Goal: Task Accomplishment & Management: Complete application form

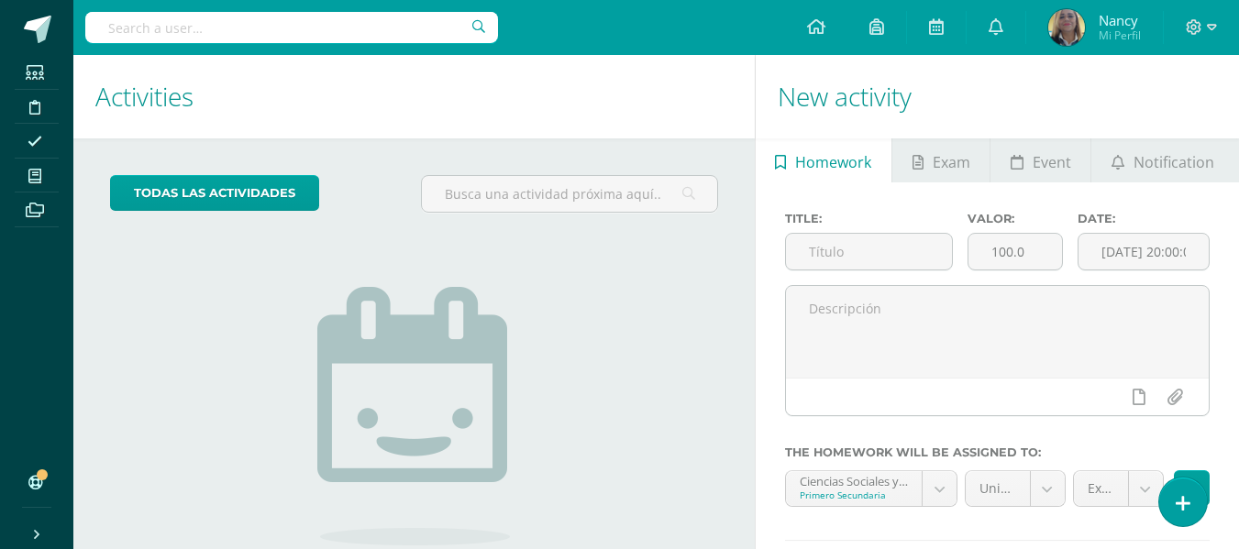
click at [1138, 26] on span "Nancy" at bounding box center [1120, 20] width 42 height 18
click at [1205, 22] on span at bounding box center [1201, 27] width 31 height 20
click at [1121, 123] on span "Cerrar sesión" at bounding box center [1153, 124] width 83 height 17
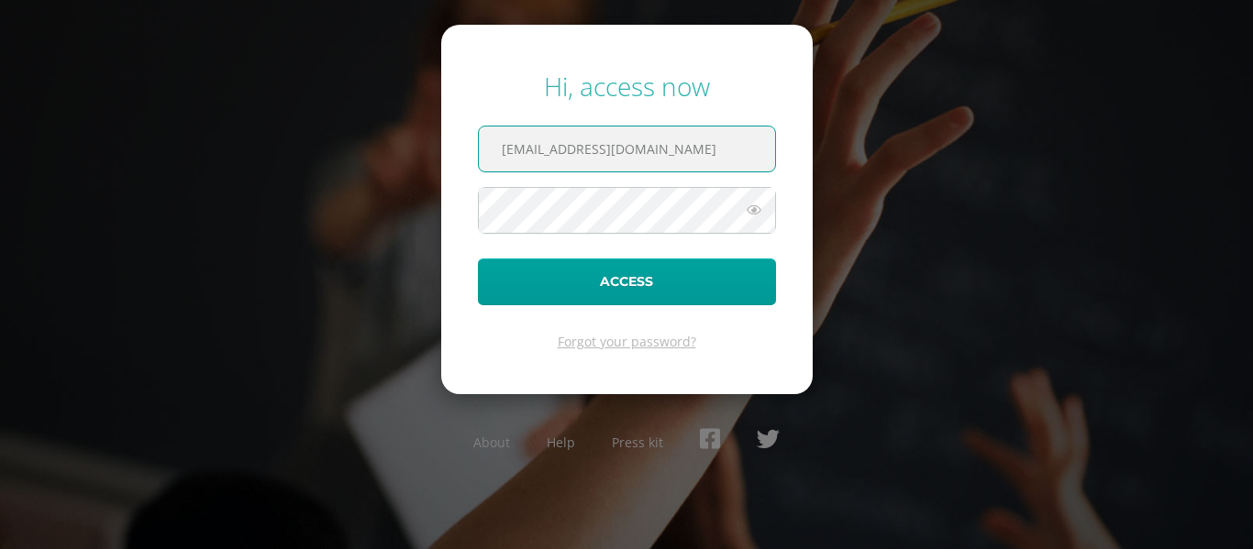
click at [694, 153] on input "nlopez@bilinguesanjuan.edu.gt" at bounding box center [627, 149] width 296 height 45
type input "n"
paste input "Correo: criteriossecundaria@bilinguesanjuan.edu.gt"
click at [510, 160] on input "Correo: criteriossecundaria@bilinguesanjuan.edu.gt" at bounding box center [627, 149] width 296 height 45
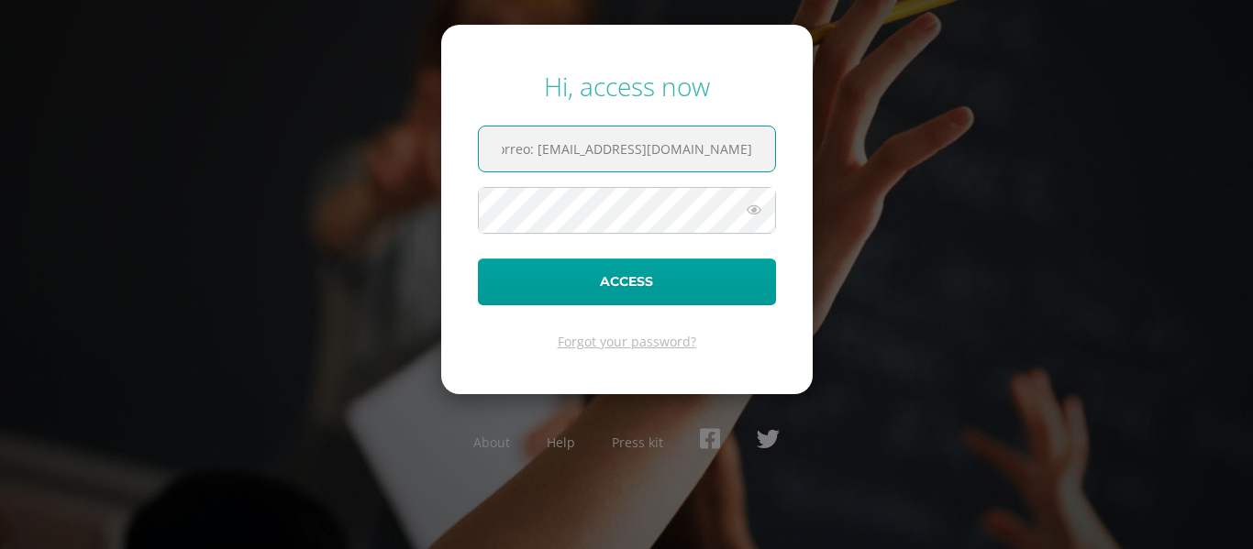
scroll to position [0, 0]
type input "criteriossecundaria@bilinguesanjuan.edu.gt"
click at [759, 210] on icon at bounding box center [754, 210] width 24 height 22
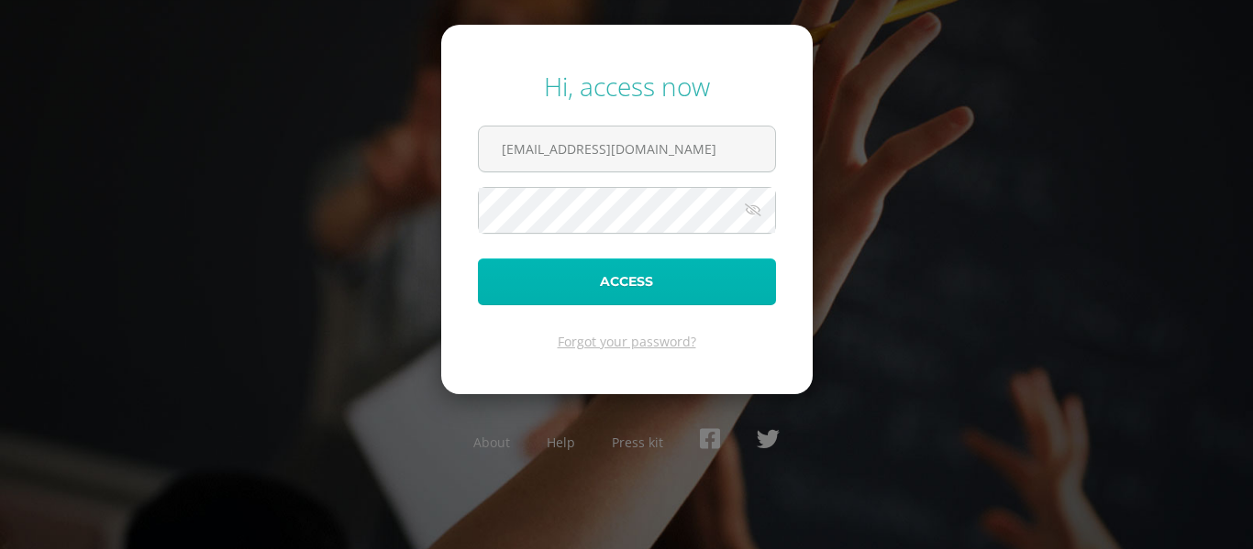
click at [653, 279] on button "Access" at bounding box center [627, 282] width 298 height 47
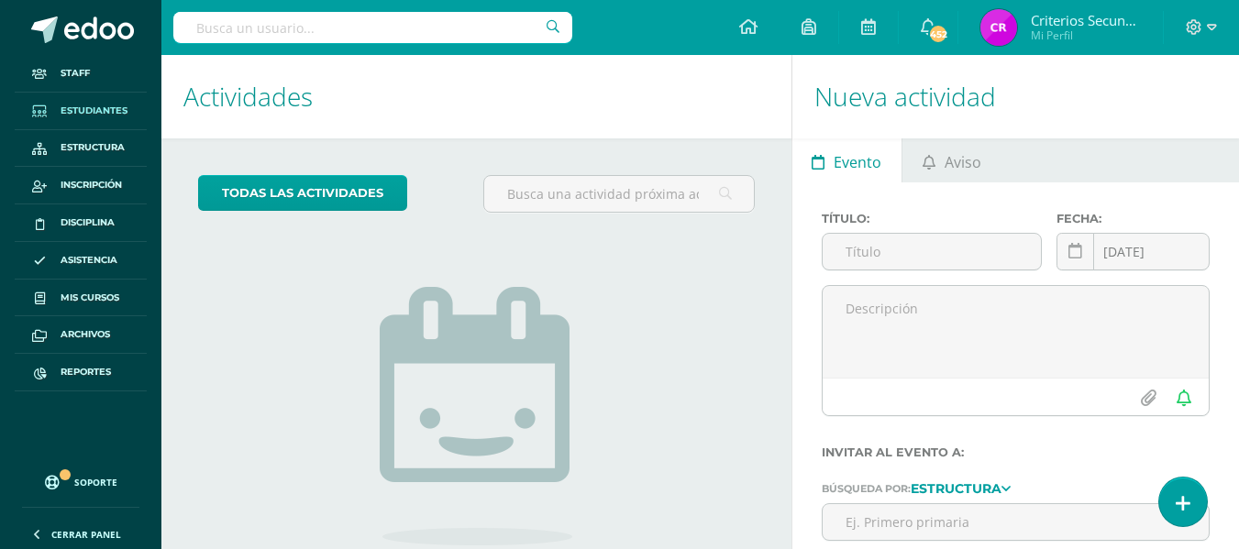
click at [94, 108] on span "Estudiantes" at bounding box center [94, 111] width 67 height 15
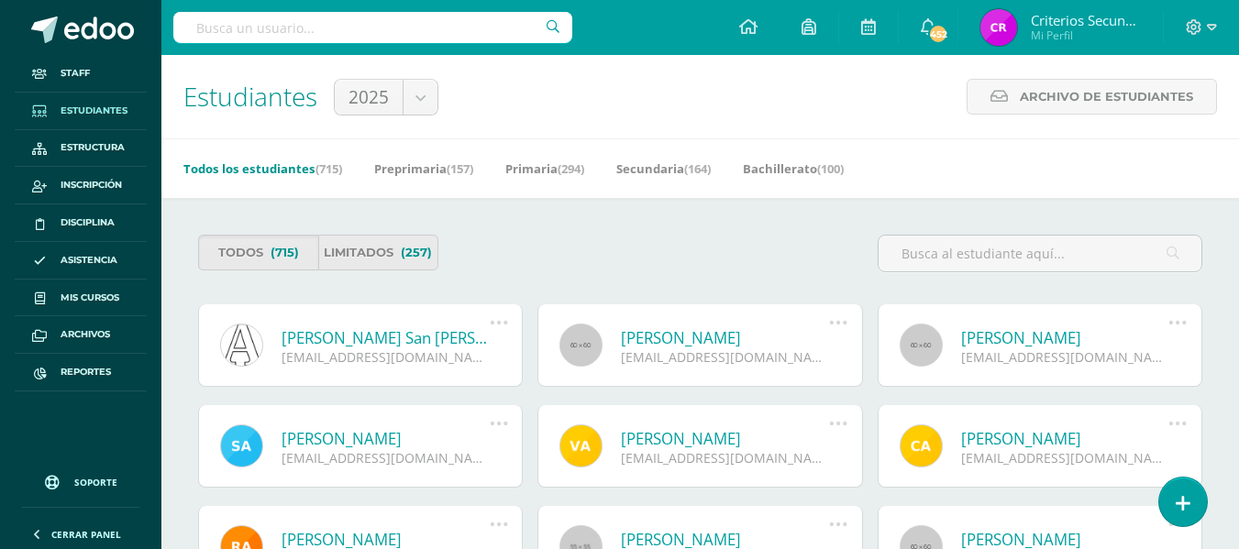
click at [239, 167] on link "Todos los estudiantes (715)" at bounding box center [262, 168] width 159 height 29
click at [663, 165] on link "Secundaria (164)" at bounding box center [656, 168] width 94 height 29
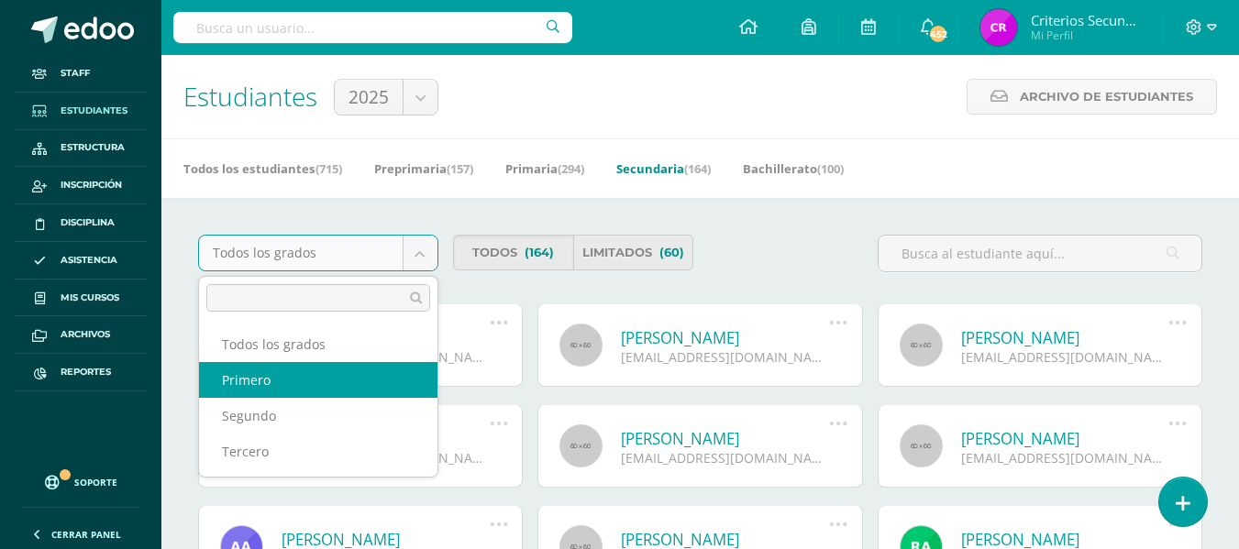
select select "10"
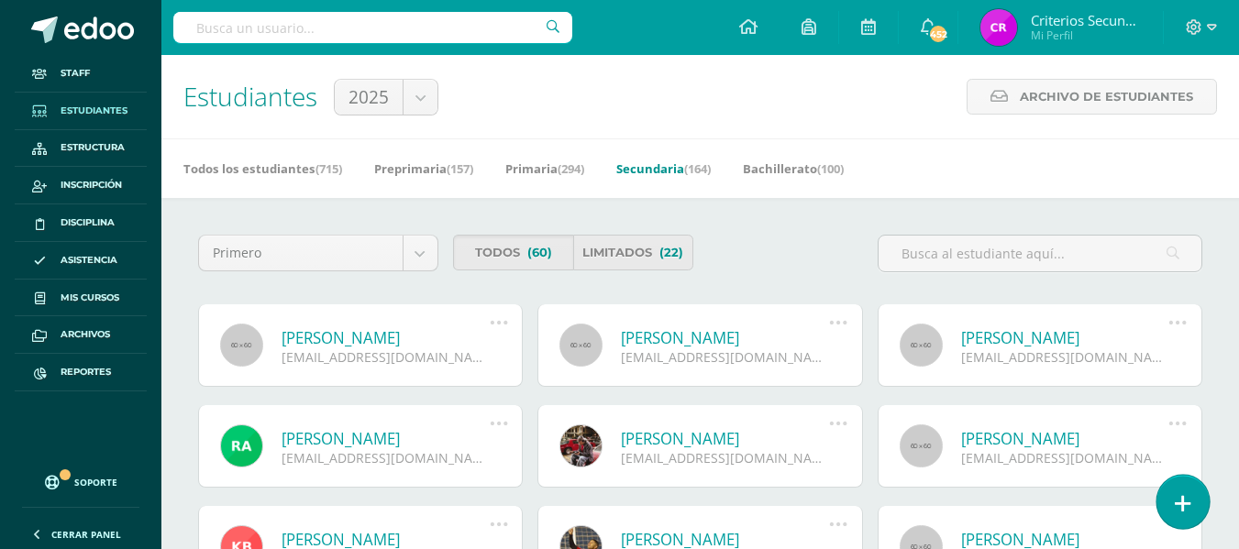
click at [1184, 501] on icon at bounding box center [1183, 503] width 17 height 21
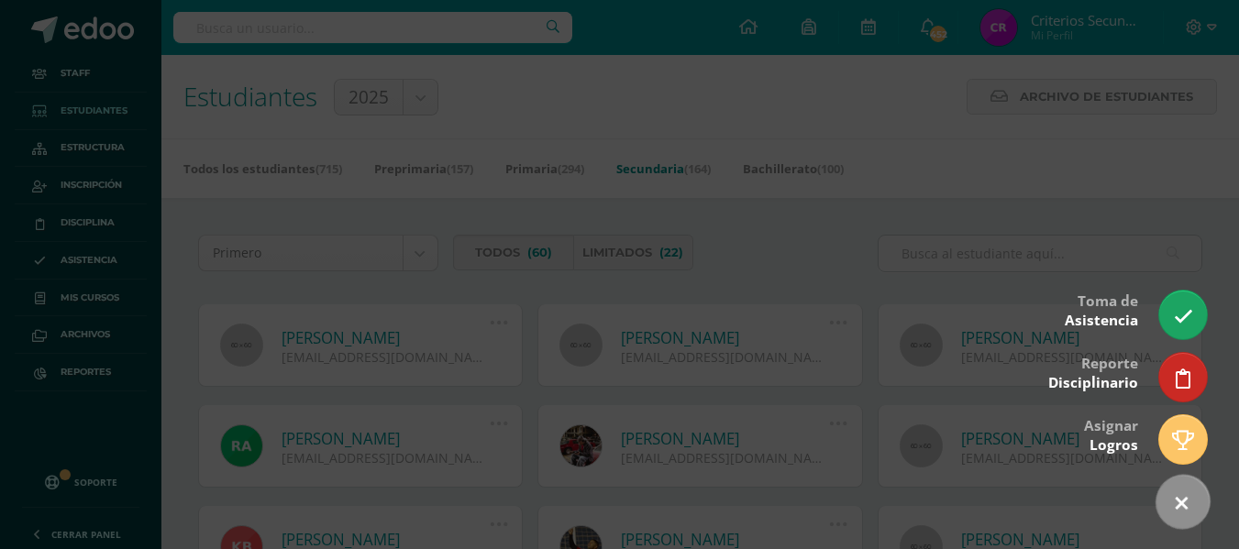
click at [1184, 501] on icon at bounding box center [1181, 504] width 27 height 27
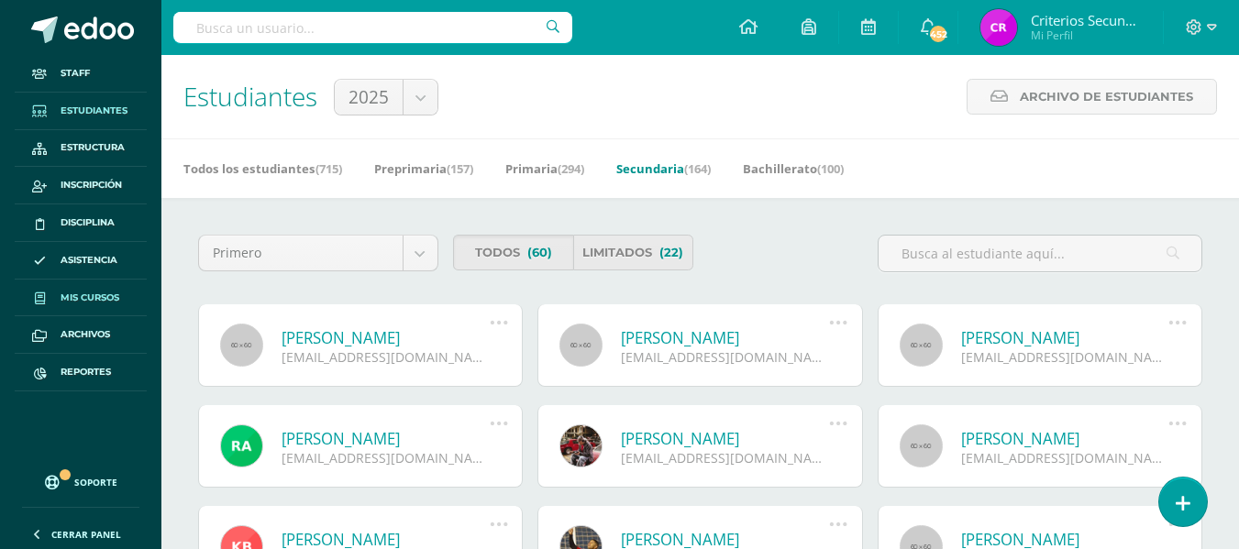
click at [85, 291] on span "Mis cursos" at bounding box center [90, 298] width 59 height 15
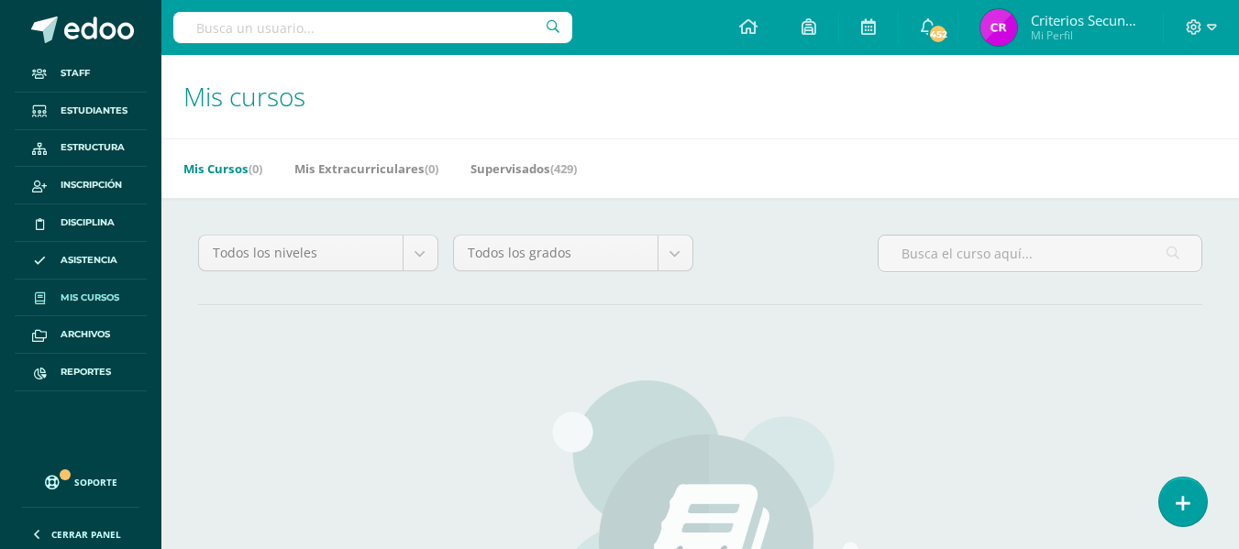
click at [197, 167] on link "Mis Cursos (0)" at bounding box center [222, 168] width 79 height 29
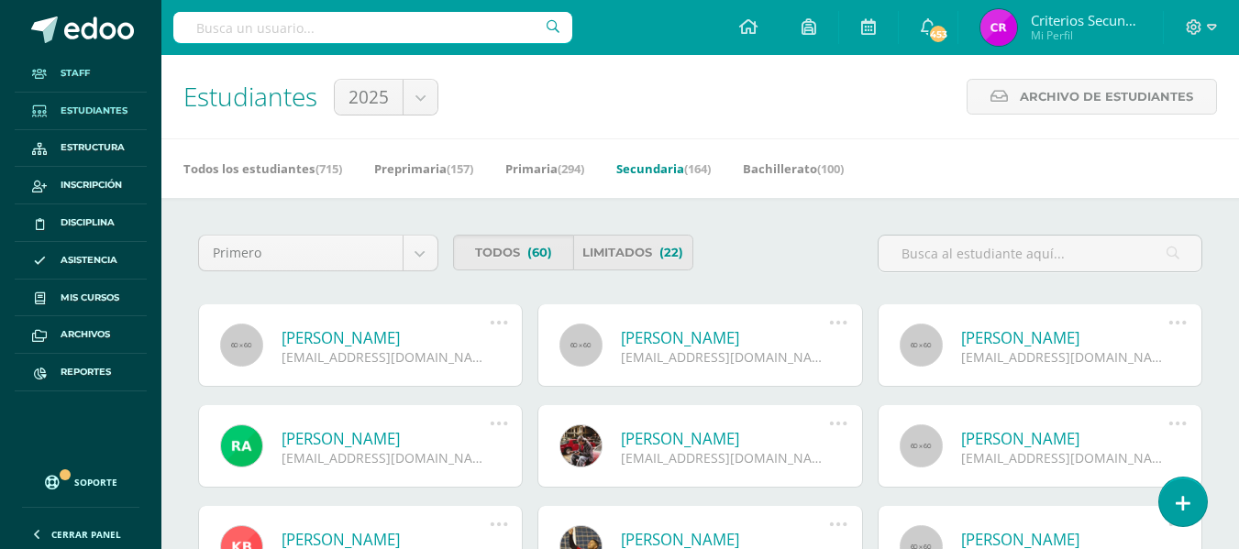
click at [51, 81] on span at bounding box center [39, 73] width 33 height 20
click at [199, 39] on input "text" at bounding box center [372, 27] width 399 height 31
type input "na"
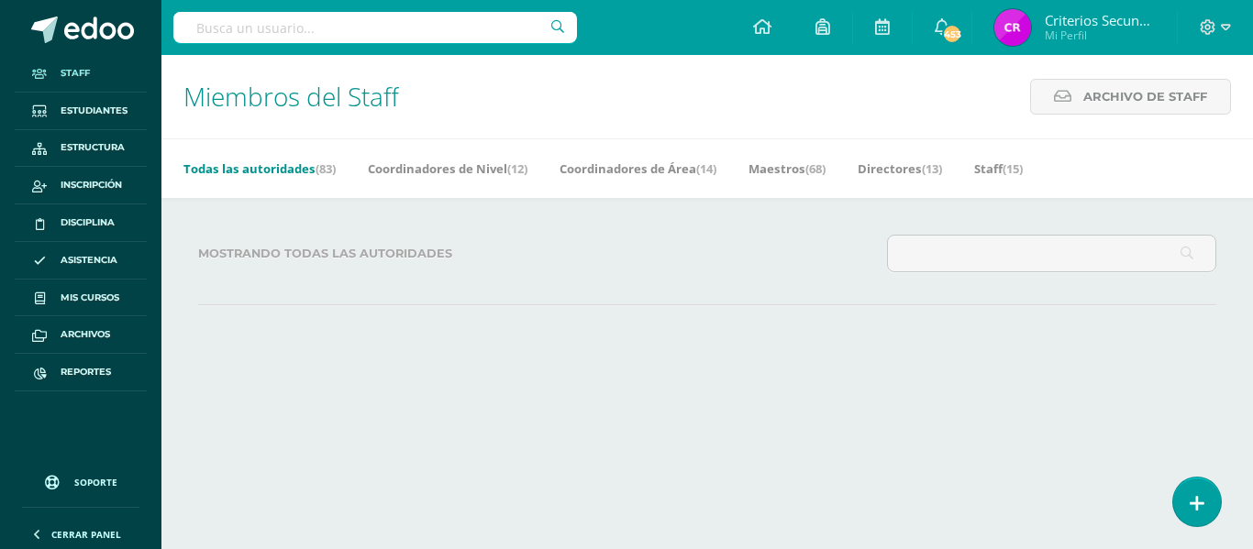
click at [206, 29] on input "text" at bounding box center [374, 27] width 403 height 31
type input "[PERSON_NAME]"
click at [558, 28] on input "[PERSON_NAME]" at bounding box center [374, 27] width 403 height 31
click at [64, 74] on span "Staff" at bounding box center [75, 73] width 29 height 15
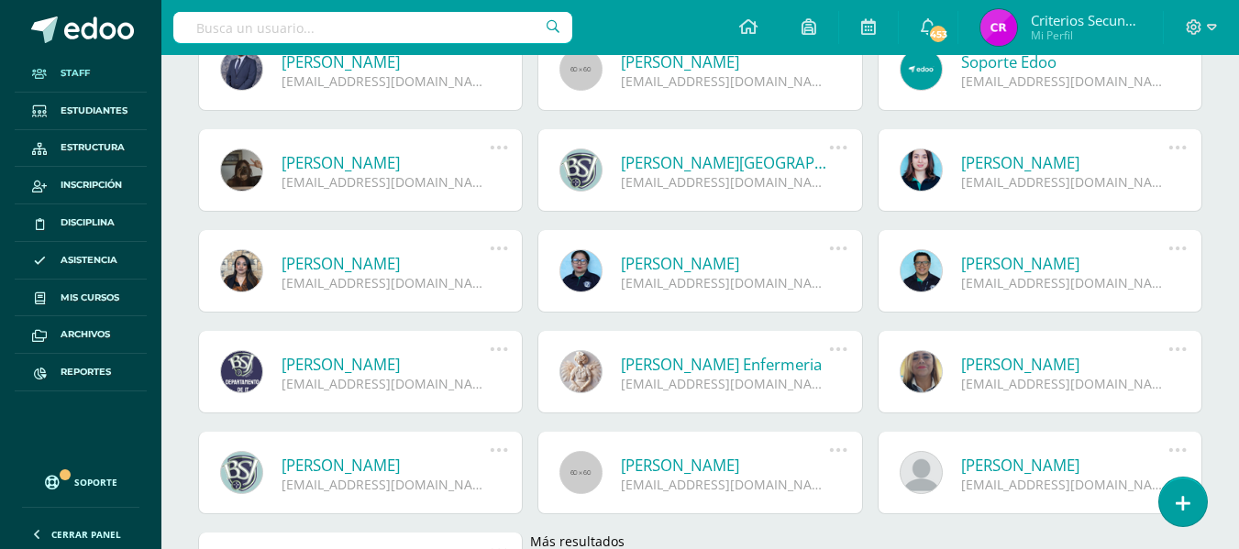
scroll to position [1168, 0]
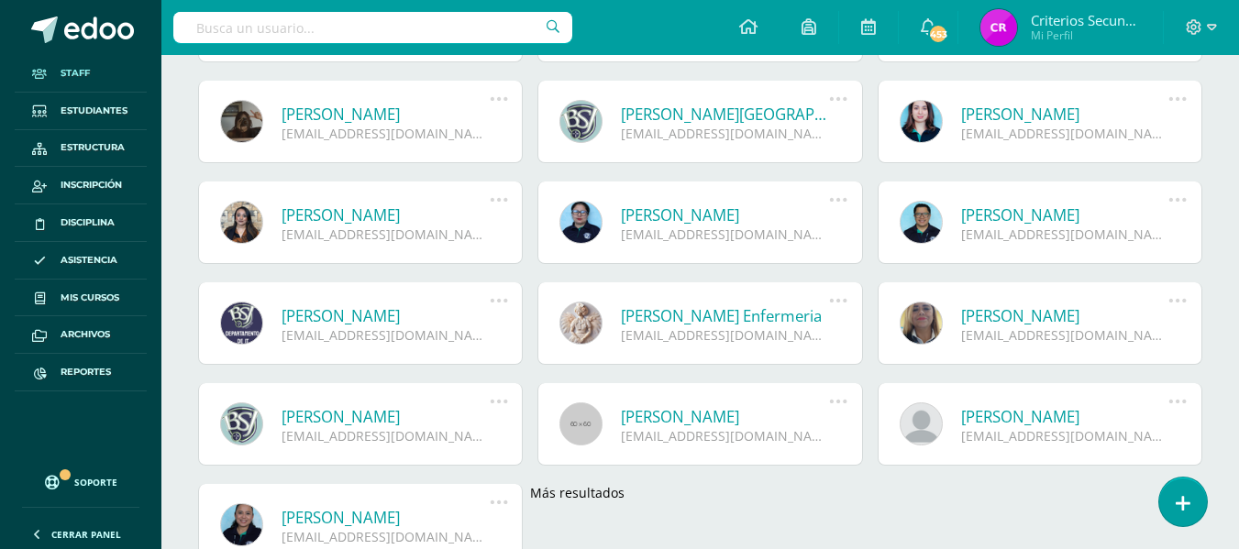
click at [961, 311] on link "Nancy Lopez" at bounding box center [1065, 315] width 208 height 21
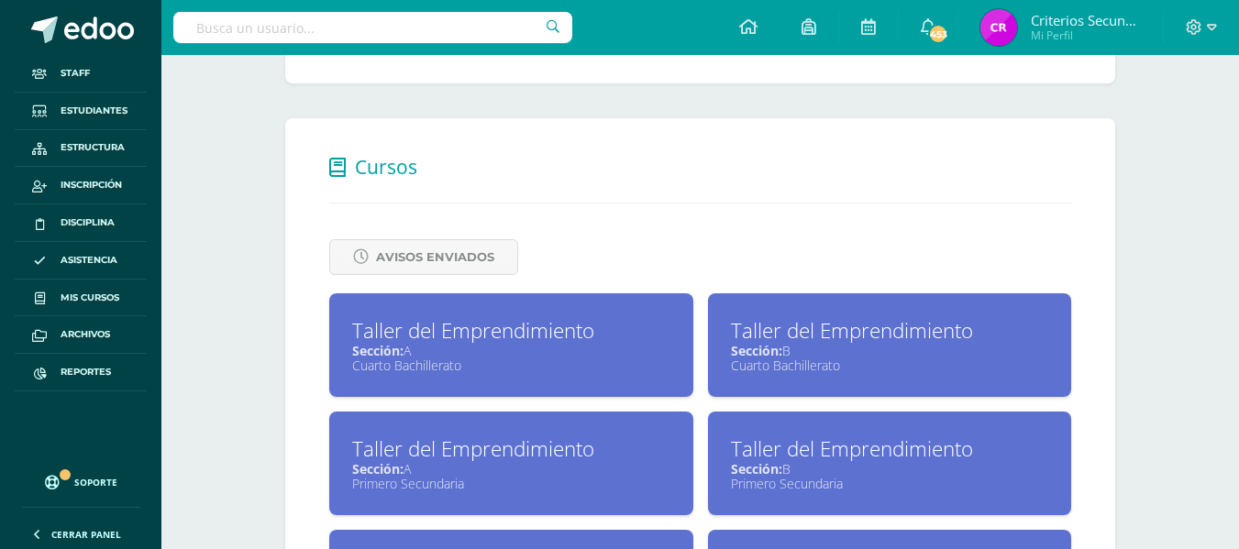
scroll to position [734, 0]
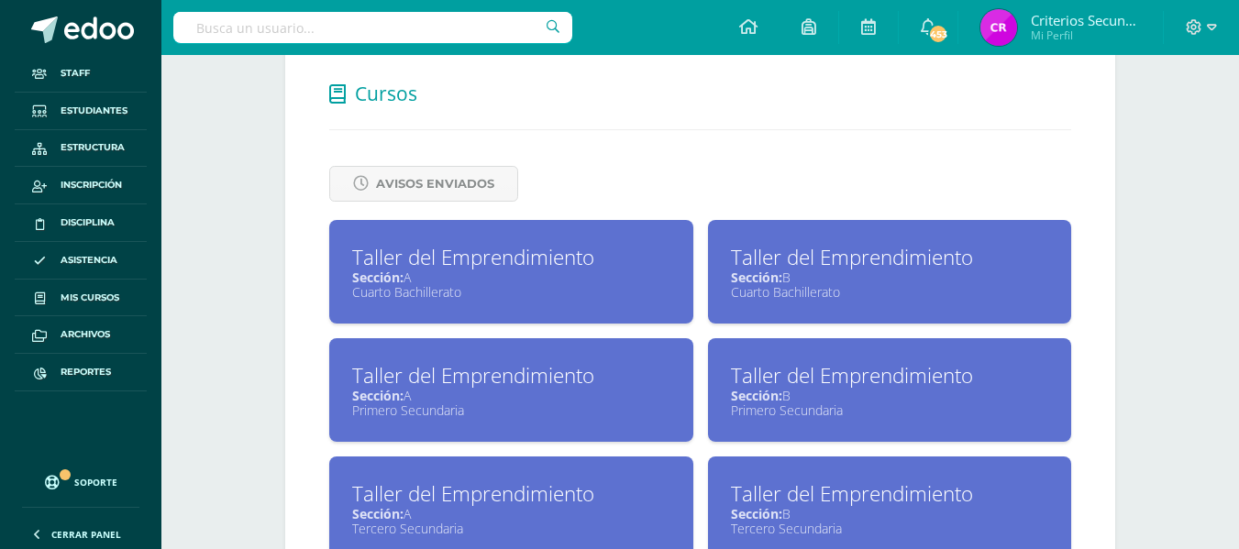
click at [752, 371] on div "Taller del Emprendimiento" at bounding box center [890, 375] width 318 height 28
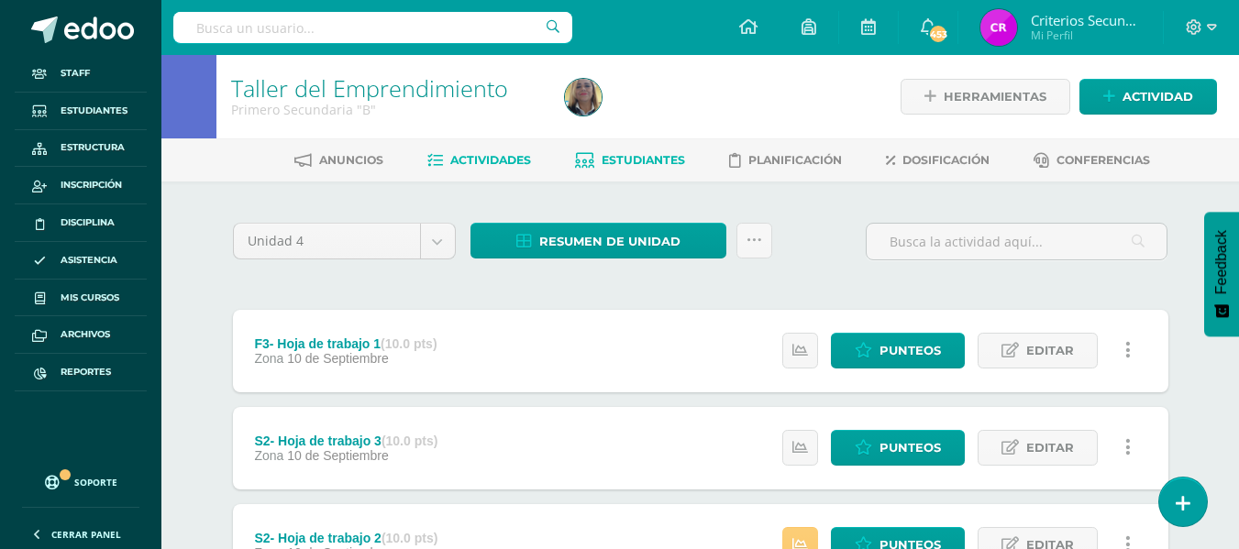
click at [636, 155] on span "Estudiantes" at bounding box center [643, 160] width 83 height 14
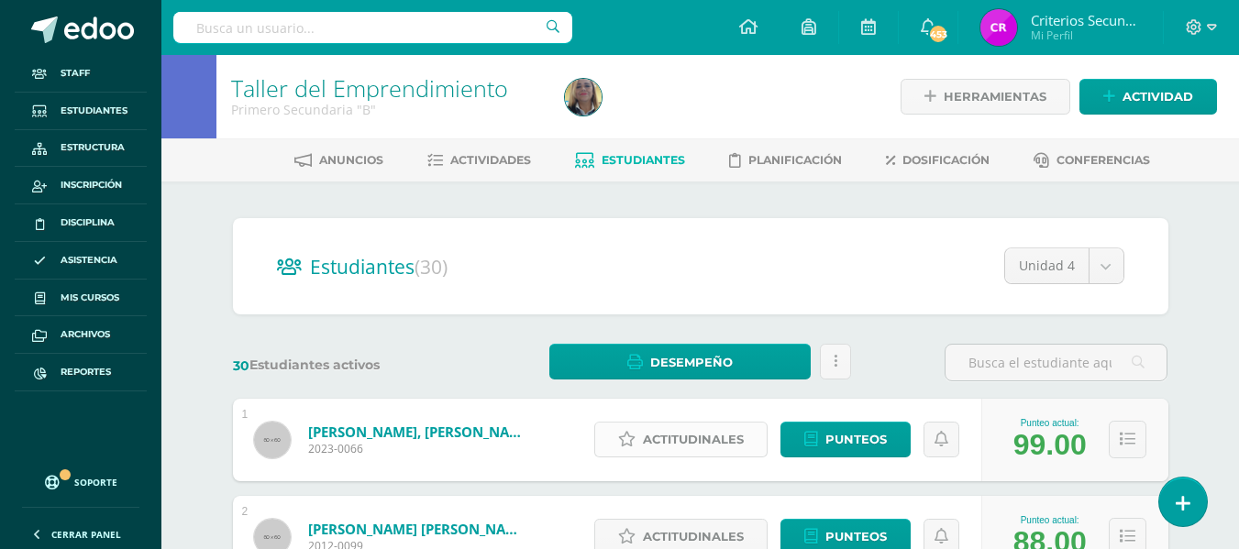
click at [710, 436] on span "Actitudinales" at bounding box center [693, 440] width 101 height 34
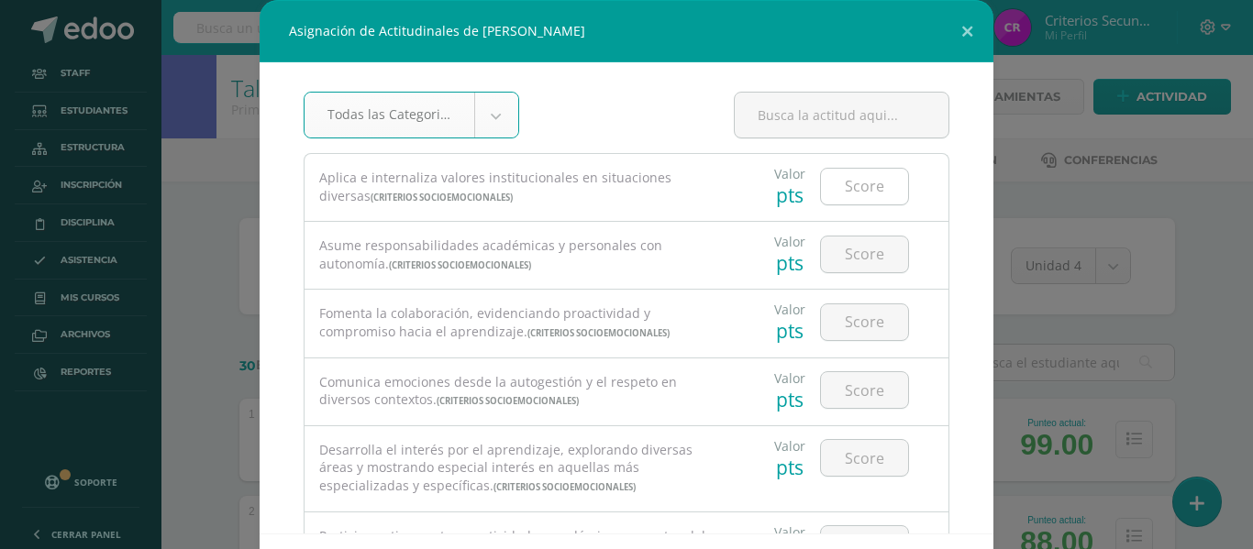
click at [844, 192] on input "number" at bounding box center [864, 187] width 87 height 36
type input "5"
type input "4"
click at [840, 258] on input "number" at bounding box center [864, 255] width 87 height 36
type input "4"
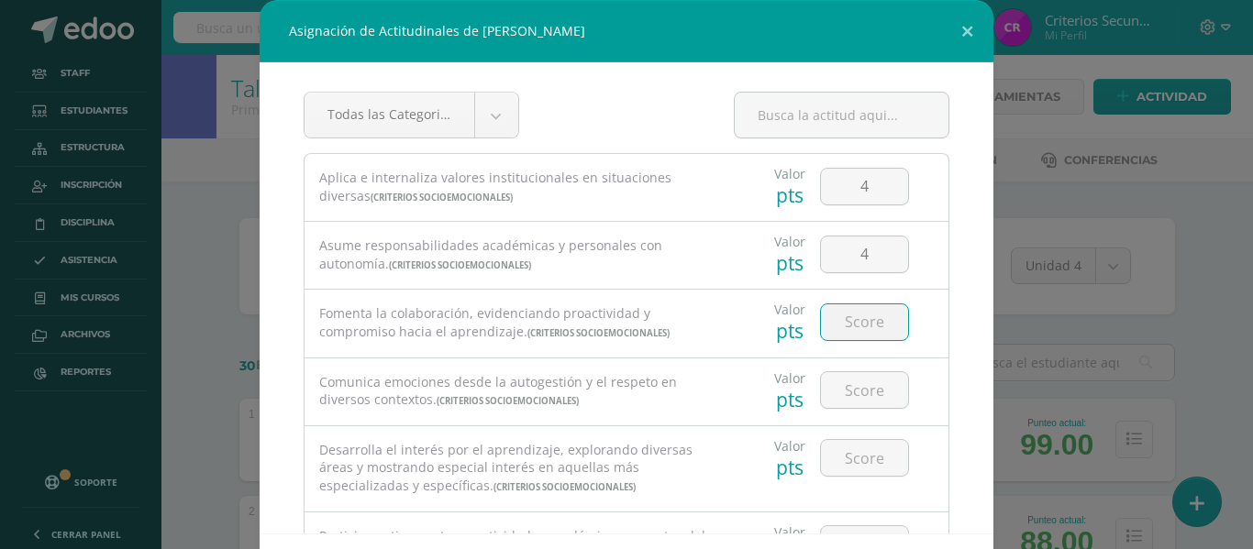
click at [842, 321] on input "number" at bounding box center [864, 322] width 87 height 36
type input "5"
click at [840, 390] on input "number" at bounding box center [864, 390] width 87 height 36
type input "5"
click at [845, 453] on input "number" at bounding box center [864, 458] width 87 height 36
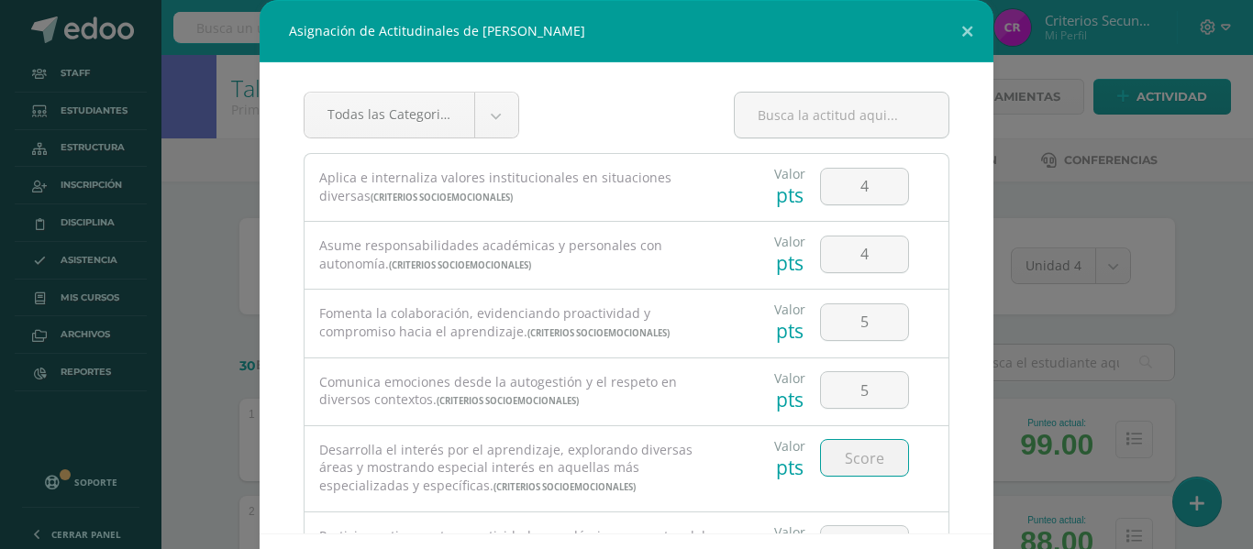
type input "5"
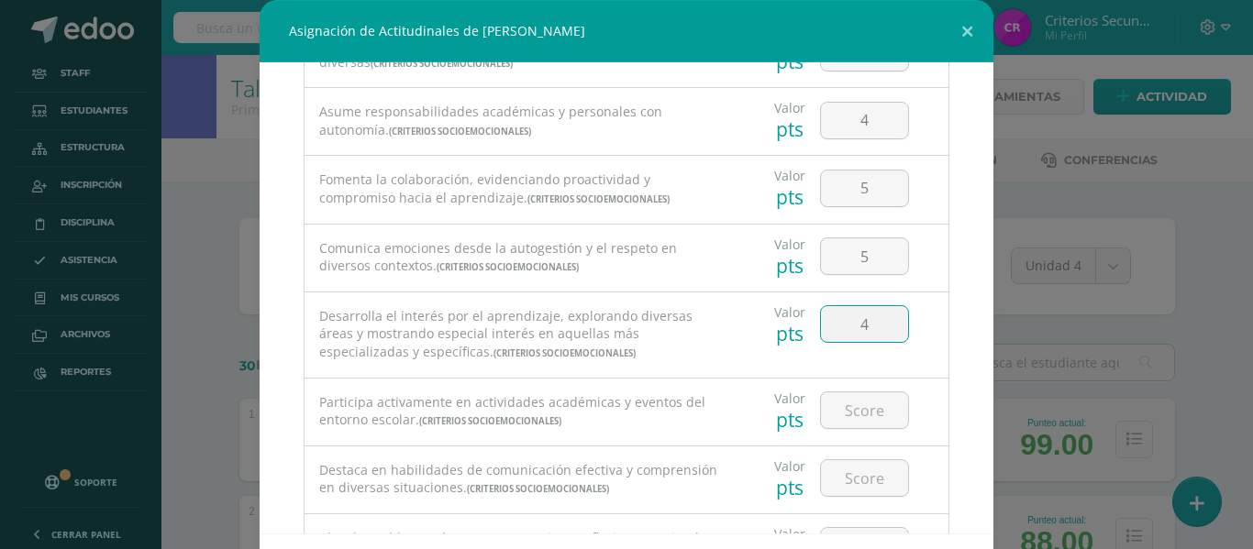
scroll to position [183, 0]
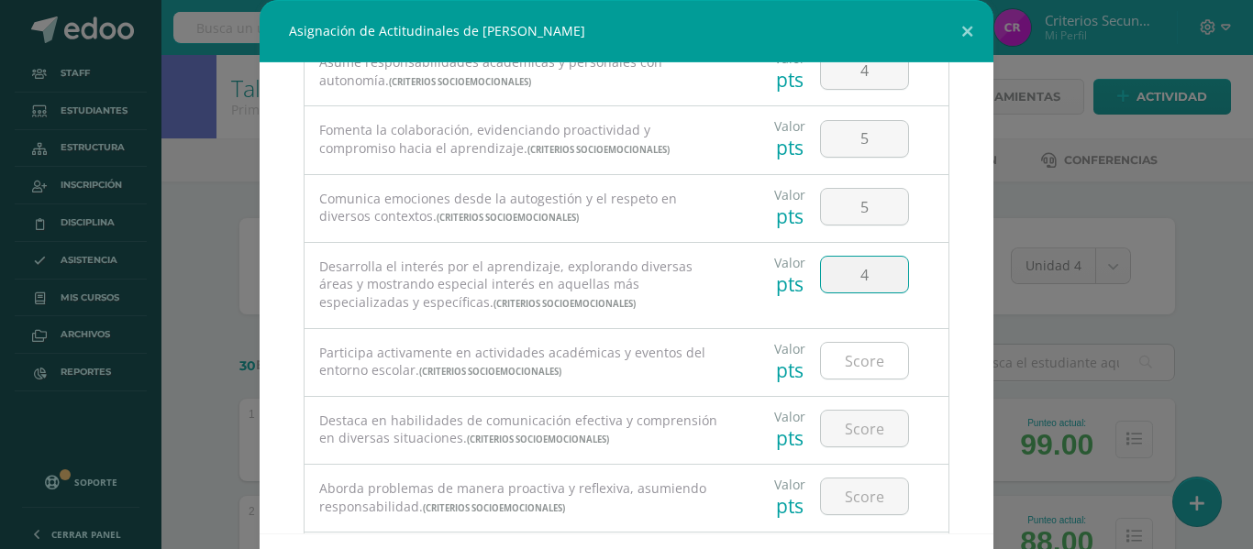
type input "4"
click at [843, 362] on input "number" at bounding box center [864, 361] width 87 height 36
type input "4"
click at [838, 440] on input "number" at bounding box center [864, 429] width 87 height 36
